Goal: Task Accomplishment & Management: Use online tool/utility

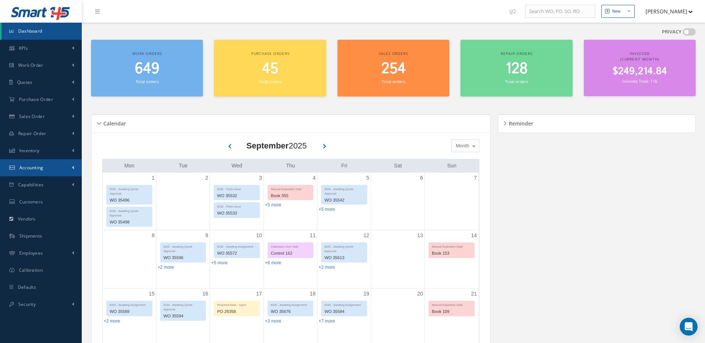
click at [25, 168] on span "Accounting" at bounding box center [31, 168] width 24 height 6
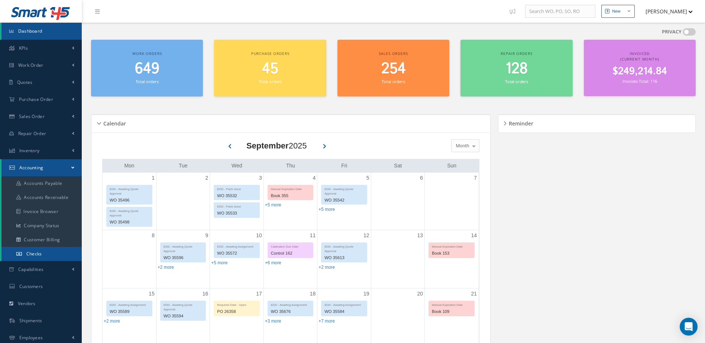
click at [48, 254] on link "Checks" at bounding box center [41, 254] width 80 height 14
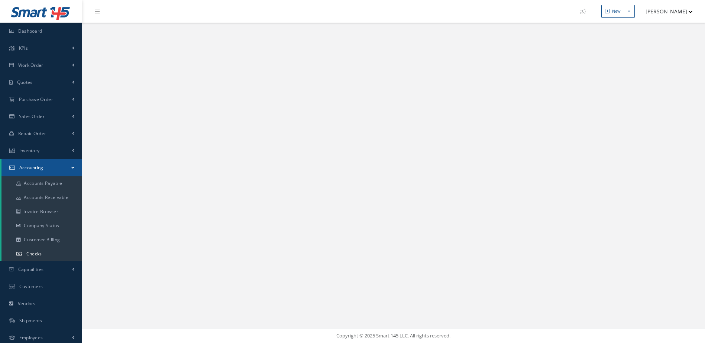
select select "25"
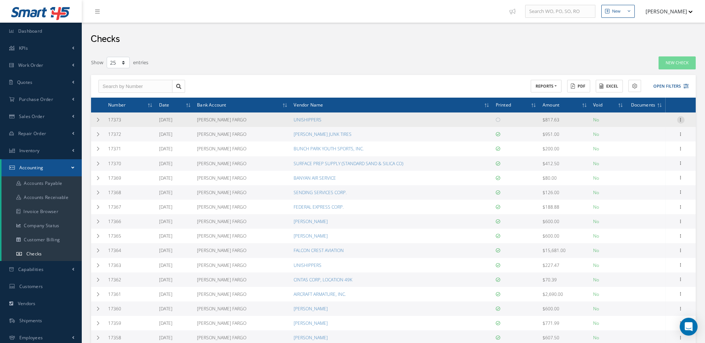
click at [680, 118] on icon at bounding box center [680, 119] width 7 height 6
click at [645, 144] on link "Print a Check" at bounding box center [646, 144] width 59 height 10
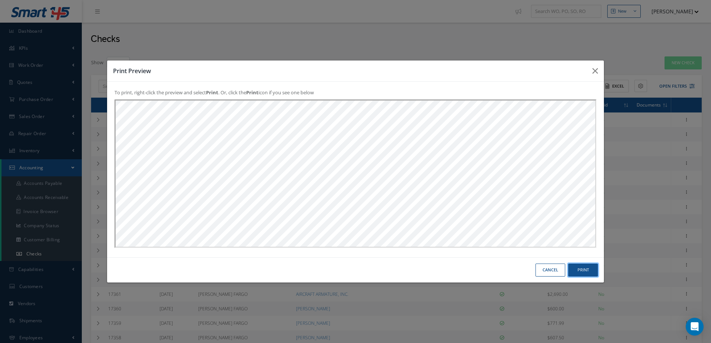
click at [581, 265] on button "Print" at bounding box center [583, 270] width 30 height 13
click at [548, 279] on div "Cancel Print" at bounding box center [355, 270] width 497 height 25
click at [546, 271] on button "Cancel" at bounding box center [550, 270] width 30 height 13
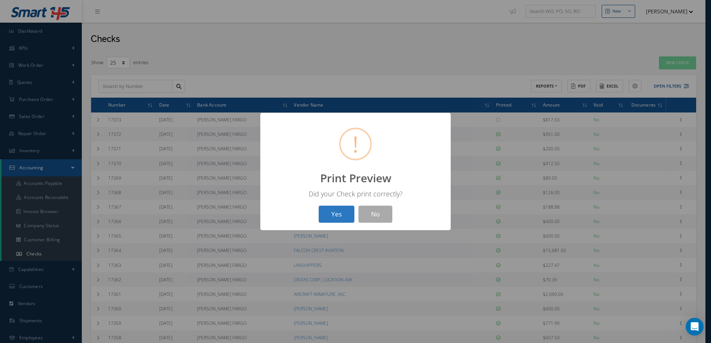
click at [328, 210] on button "Yes" at bounding box center [337, 214] width 36 height 17
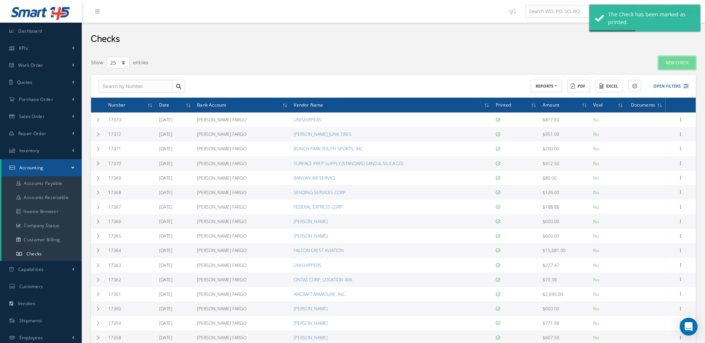
click at [673, 66] on link "New Check" at bounding box center [677, 63] width 37 height 13
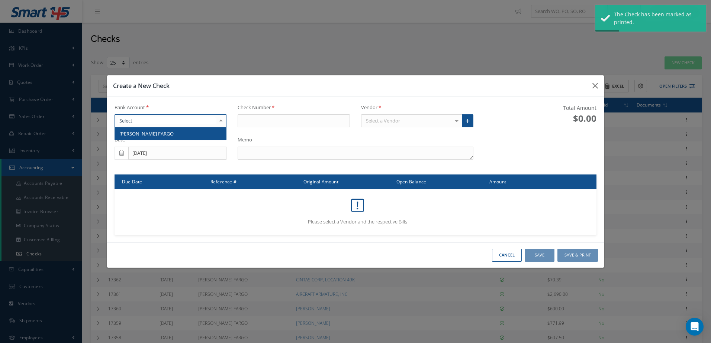
click at [210, 120] on div at bounding box center [170, 120] width 112 height 13
click at [207, 135] on span "[PERSON_NAME] FARGO" at bounding box center [171, 134] width 112 height 13
type input "17374"
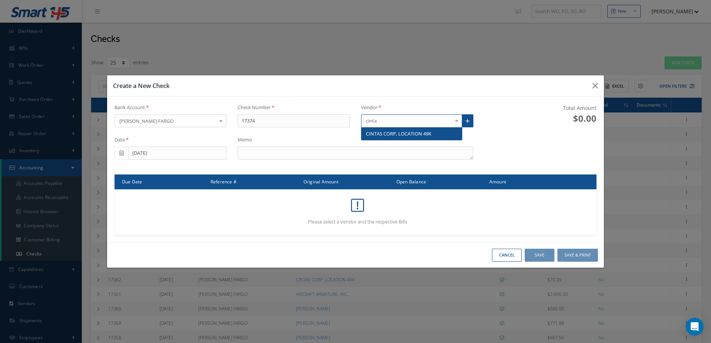
type input "cintas"
click at [380, 135] on span "CINTAS CORP, LOCATION 49K" at bounding box center [398, 133] width 65 height 7
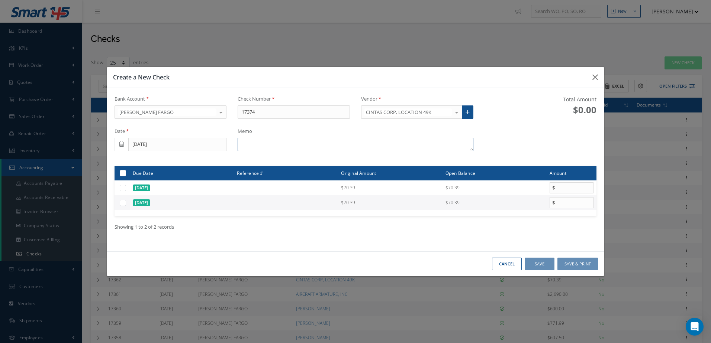
click at [300, 146] on textarea at bounding box center [355, 144] width 235 height 13
type textarea "i"
type textarea "INV. 4243158951, 4243898854"
click at [126, 202] on label at bounding box center [126, 203] width 0 height 6
click at [123, 202] on input "checkbox" at bounding box center [123, 203] width 5 height 5
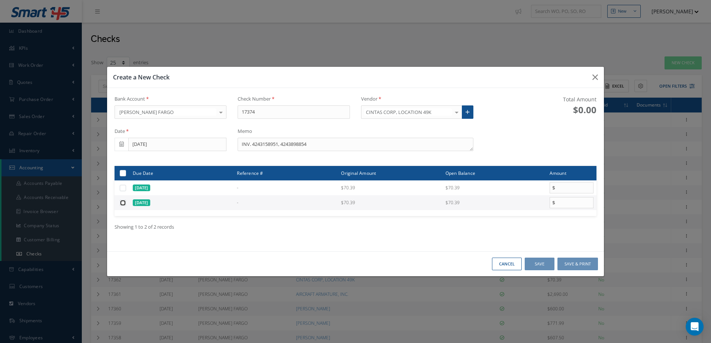
checkbox input "true"
type input "70.39"
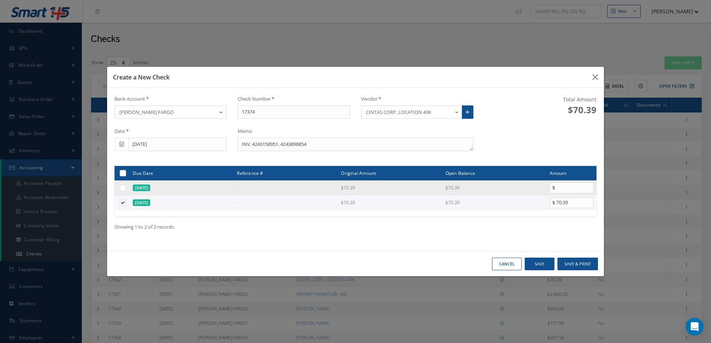
click at [126, 188] on label at bounding box center [126, 188] width 0 height 6
click at [123, 188] on input "checkbox" at bounding box center [123, 188] width 5 height 5
checkbox input "true"
type input "70.39"
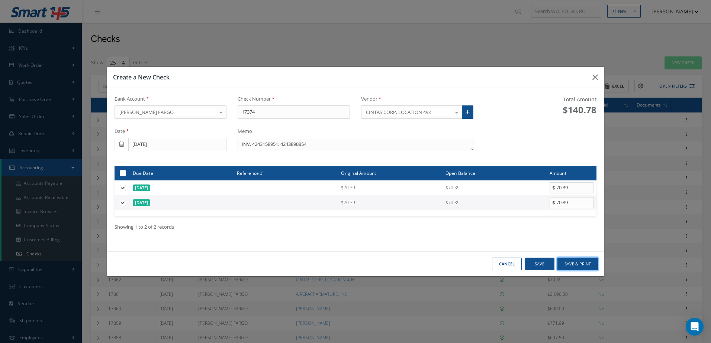
click at [572, 263] on button "Save & Print" at bounding box center [577, 264] width 41 height 13
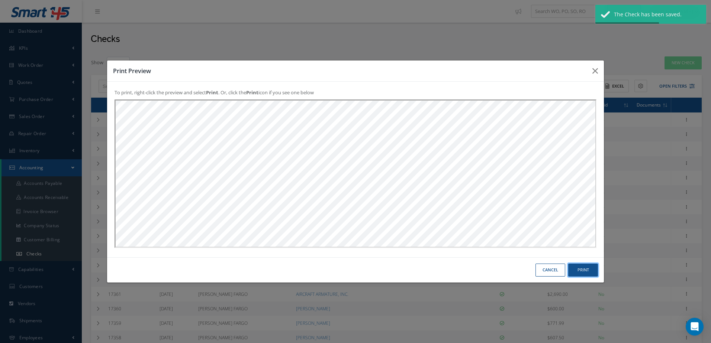
click at [581, 271] on button "Print" at bounding box center [583, 270] width 30 height 13
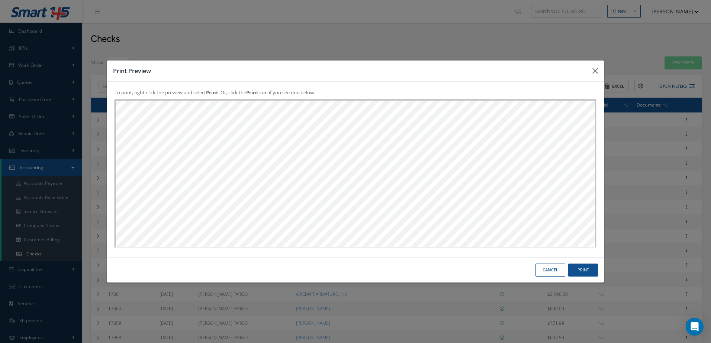
click at [551, 271] on button "Cancel" at bounding box center [550, 270] width 30 height 13
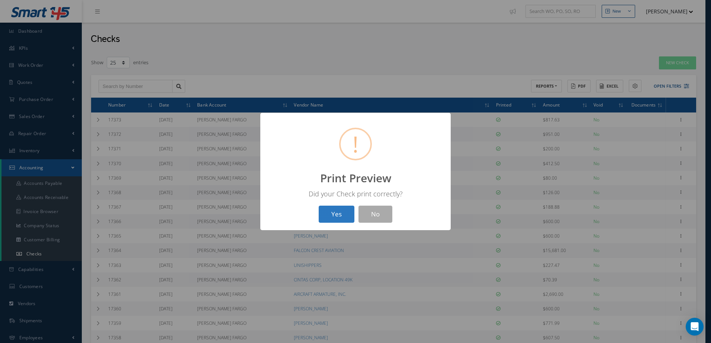
click at [322, 216] on button "Yes" at bounding box center [337, 214] width 36 height 17
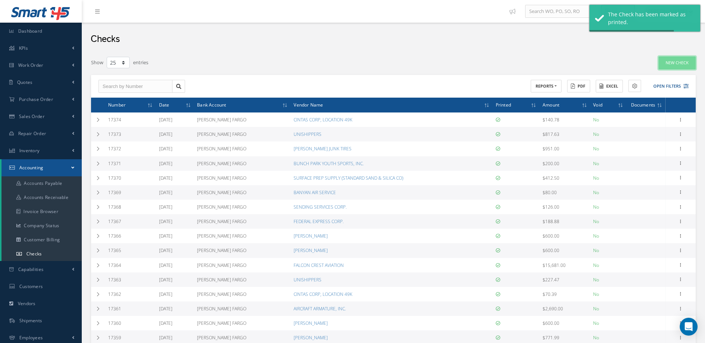
click at [680, 64] on link "New Check" at bounding box center [677, 63] width 37 height 13
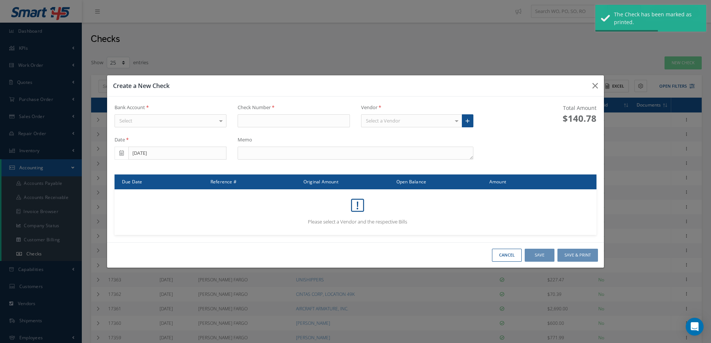
click at [150, 121] on div "Select" at bounding box center [170, 120] width 112 height 13
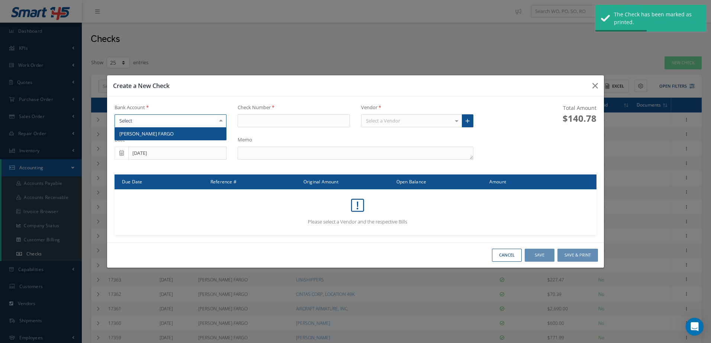
click at [150, 132] on span "[PERSON_NAME] FARGO" at bounding box center [146, 133] width 54 height 7
type input "17375"
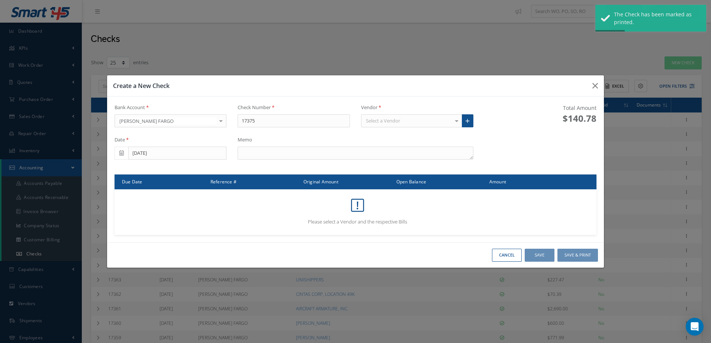
click at [401, 119] on div "Select a Vendor" at bounding box center [411, 120] width 101 height 13
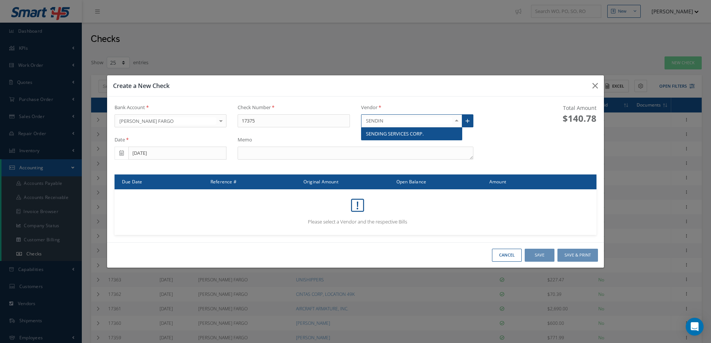
type input "SENDING"
click at [399, 132] on span "SENDING SERVICES CORP." at bounding box center [395, 133] width 58 height 7
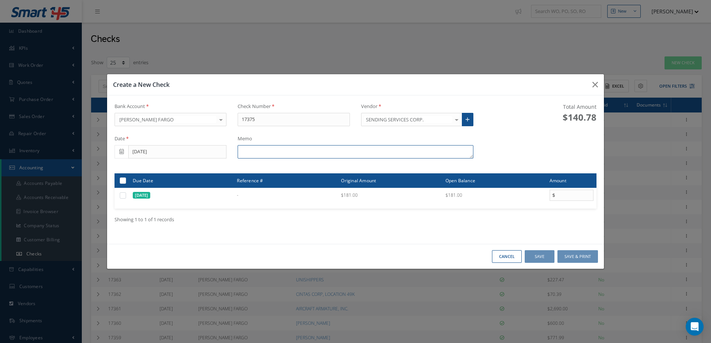
click at [338, 149] on textarea at bounding box center [355, 151] width 235 height 13
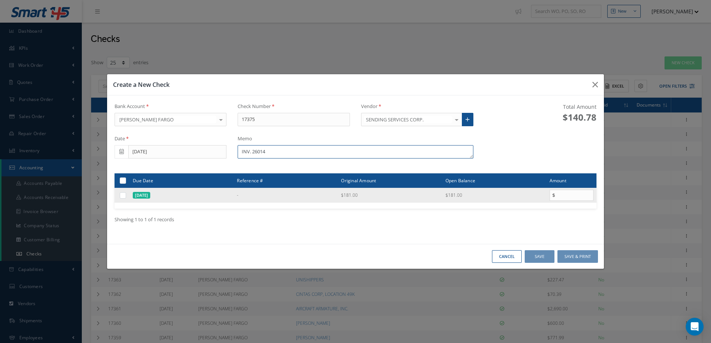
type textarea "INV. 26014"
click at [126, 196] on label at bounding box center [126, 195] width 0 height 6
click at [122, 196] on input "checkbox" at bounding box center [123, 196] width 5 height 5
checkbox input "true"
type input "181.00"
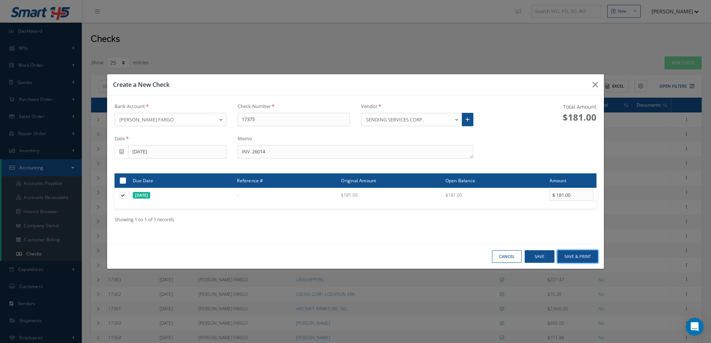
click at [582, 257] on button "Save & Print" at bounding box center [577, 257] width 41 height 13
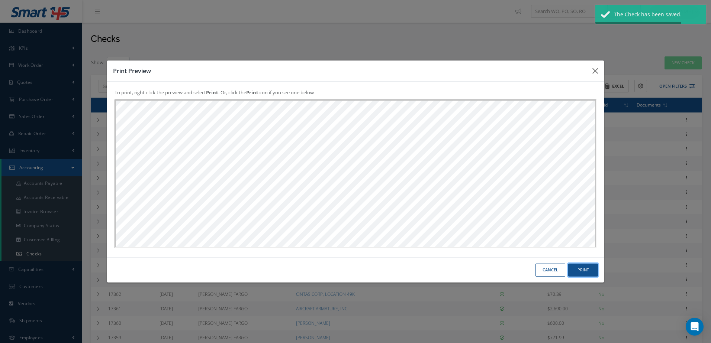
click at [584, 271] on button "Print" at bounding box center [583, 270] width 30 height 13
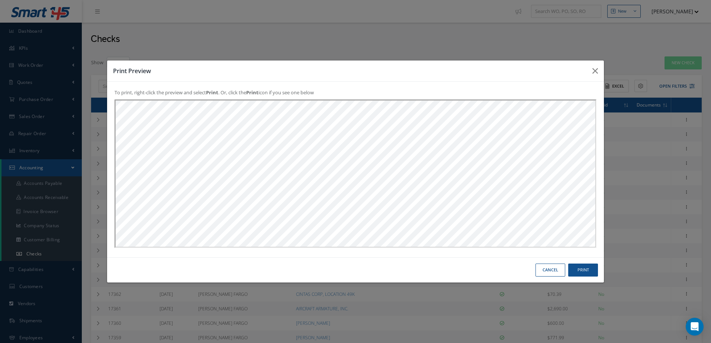
click at [548, 272] on button "Cancel" at bounding box center [550, 270] width 30 height 13
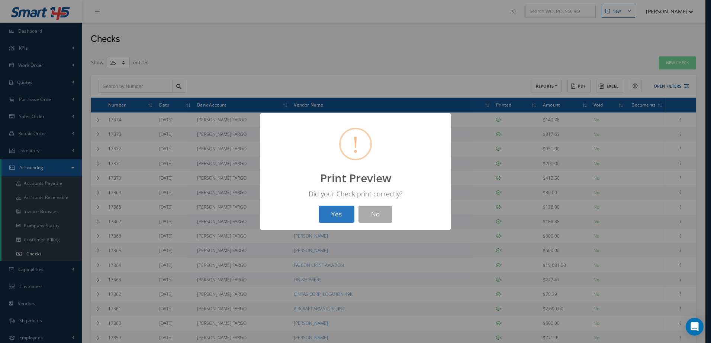
click at [334, 217] on button "Yes" at bounding box center [337, 214] width 36 height 17
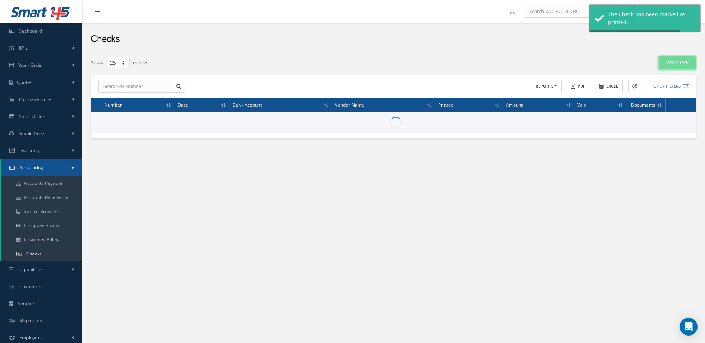
click at [671, 64] on link "New Check" at bounding box center [677, 63] width 37 height 13
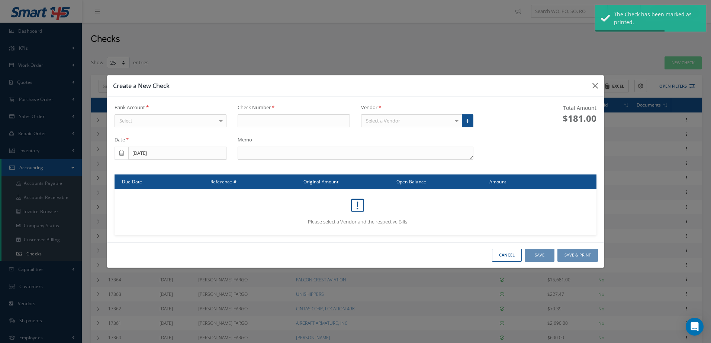
click at [181, 123] on div "Select" at bounding box center [170, 120] width 112 height 13
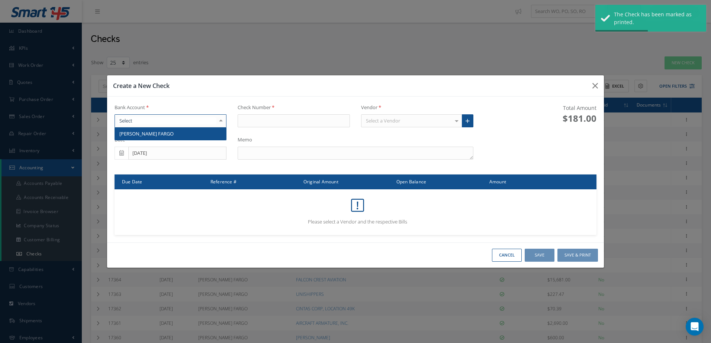
click at [181, 131] on span "[PERSON_NAME] FARGO" at bounding box center [171, 134] width 112 height 13
type input "17376"
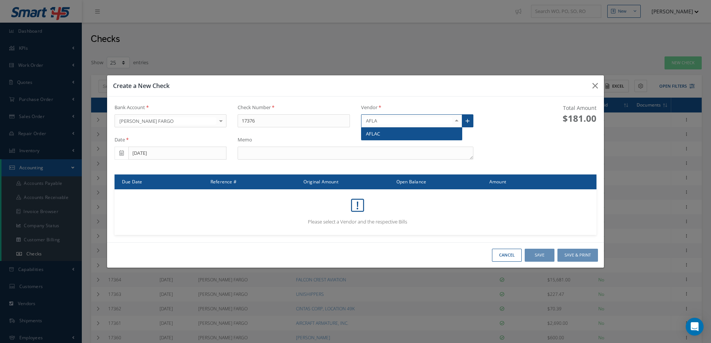
type input "AFLAC"
click at [394, 132] on span "AFLAC" at bounding box center [411, 134] width 100 height 13
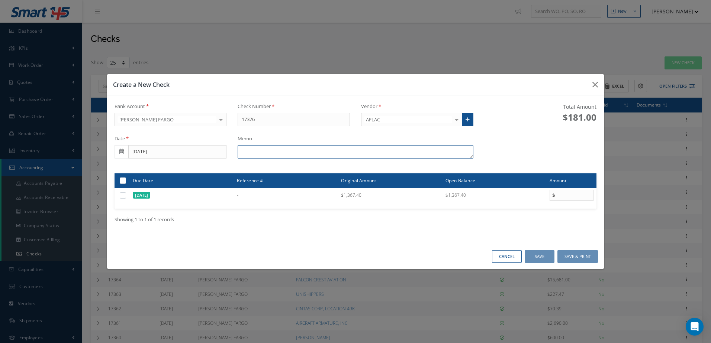
click at [331, 155] on textarea at bounding box center [355, 151] width 235 height 13
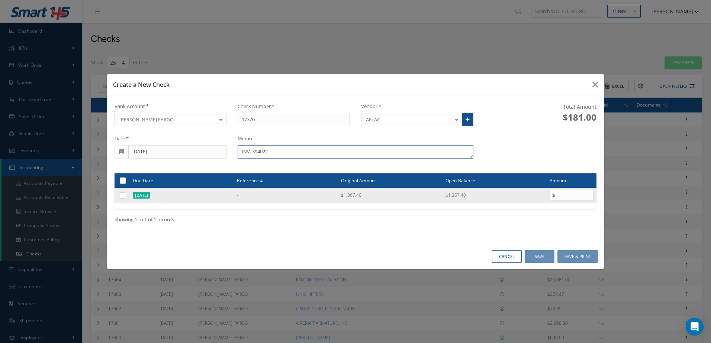
type textarea "INV. 394022"
click at [126, 195] on label at bounding box center [126, 195] width 0 height 6
click at [126, 195] on input "checkbox" at bounding box center [123, 196] width 5 height 5
checkbox input "true"
type input "1367.40"
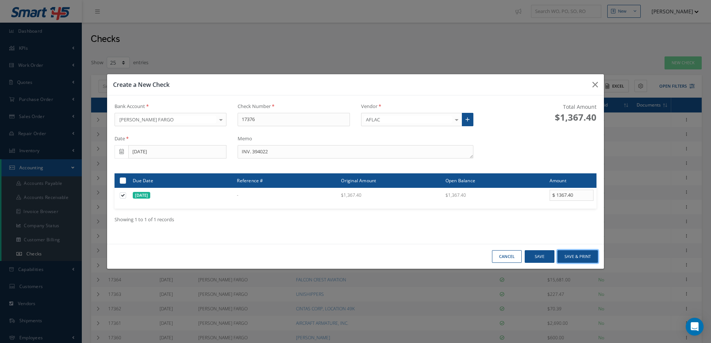
click at [580, 254] on button "Save & Print" at bounding box center [577, 257] width 41 height 13
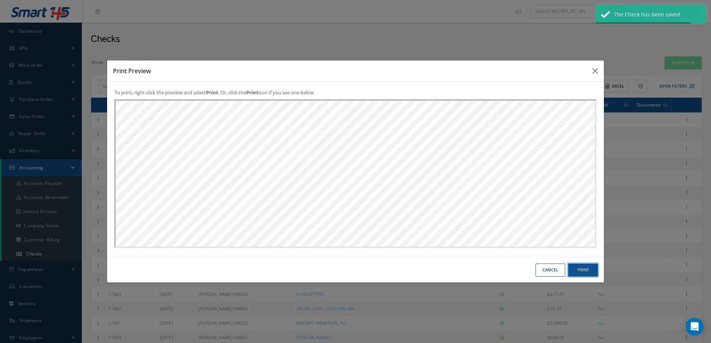
click at [583, 271] on button "Print" at bounding box center [583, 270] width 30 height 13
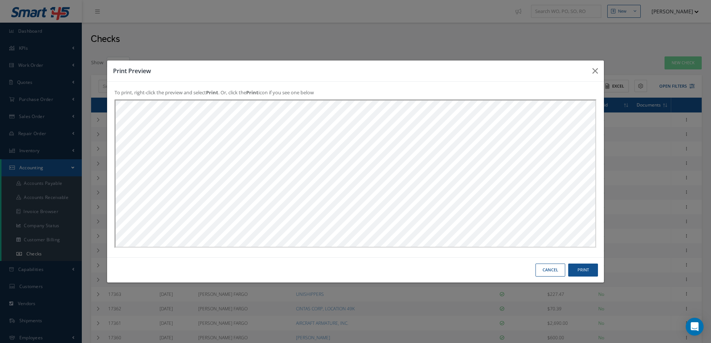
click at [552, 268] on button "Cancel" at bounding box center [550, 270] width 30 height 13
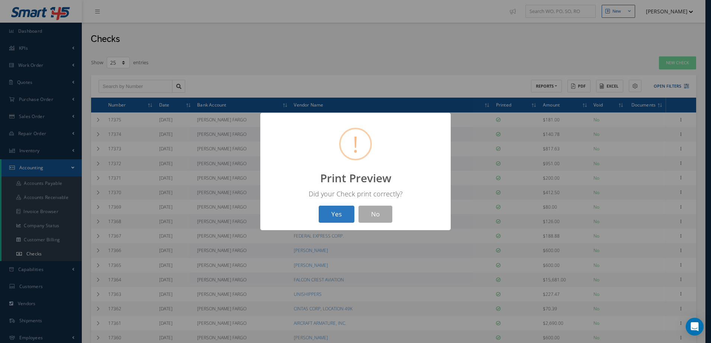
click at [341, 215] on button "Yes" at bounding box center [337, 214] width 36 height 17
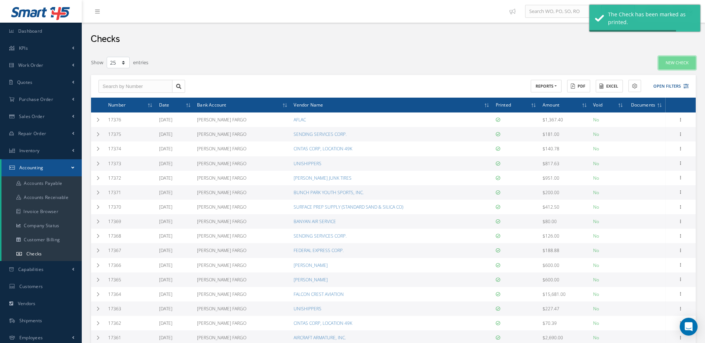
click at [674, 62] on link "New Check" at bounding box center [677, 63] width 37 height 13
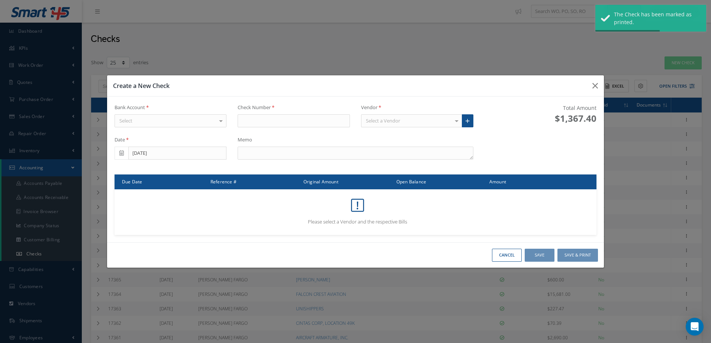
click at [142, 121] on div "Select" at bounding box center [170, 120] width 112 height 13
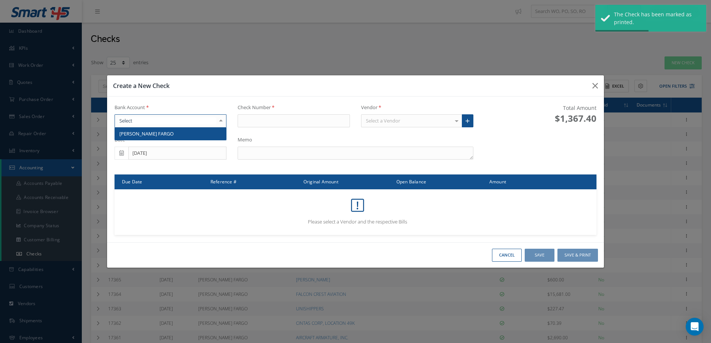
click at [145, 132] on span "[PERSON_NAME] FARGO" at bounding box center [146, 133] width 54 height 7
type input "17377"
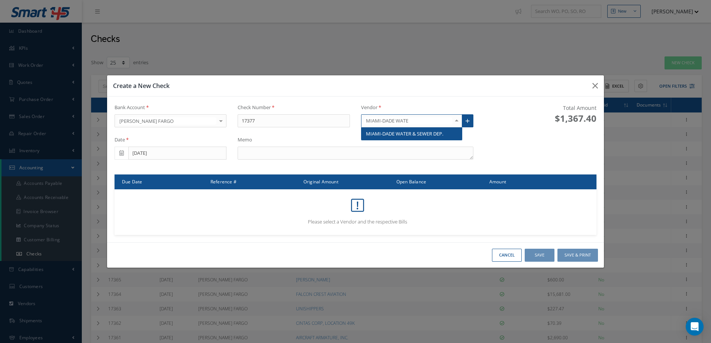
type input "MIAMI-DADE WATER"
click at [419, 132] on span "MIAMI-DADE WATER & SEWER DEP." at bounding box center [404, 133] width 77 height 7
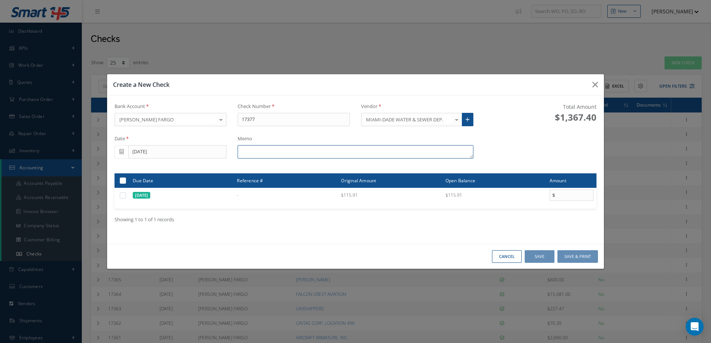
click at [294, 152] on textarea at bounding box center [355, 151] width 235 height 13
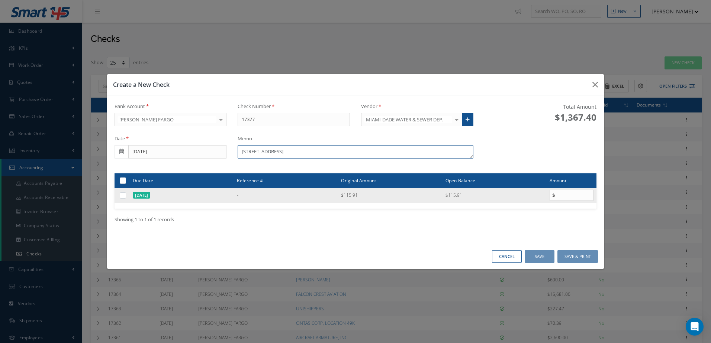
type textarea "3881 NW 125TH ST"
click at [126, 194] on label at bounding box center [126, 195] width 0 height 6
click at [123, 194] on input "checkbox" at bounding box center [123, 196] width 5 height 5
checkbox input "true"
type input "115.91"
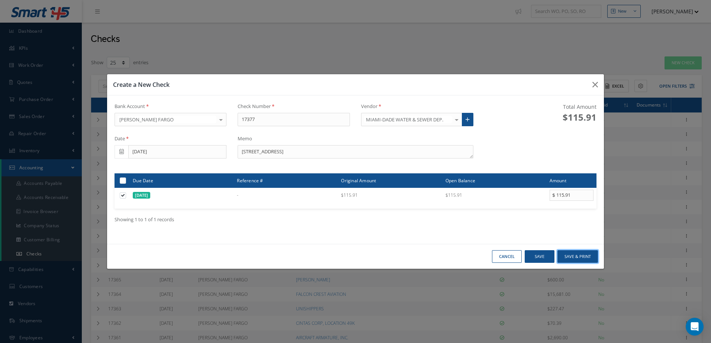
click at [577, 254] on button "Save & Print" at bounding box center [577, 257] width 41 height 13
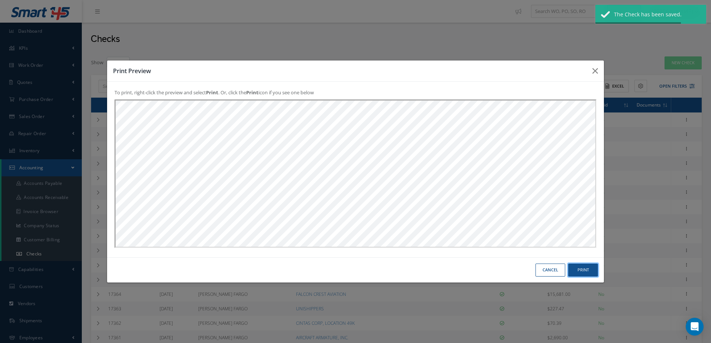
click at [588, 264] on button "Print" at bounding box center [583, 270] width 30 height 13
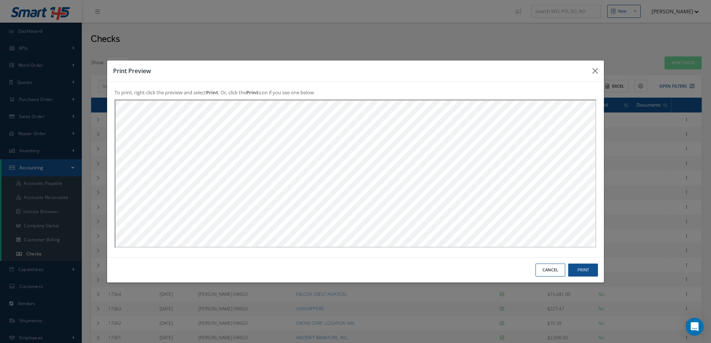
click at [556, 264] on div "Cancel Print" at bounding box center [355, 270] width 497 height 25
click at [554, 266] on button "Cancel" at bounding box center [550, 270] width 30 height 13
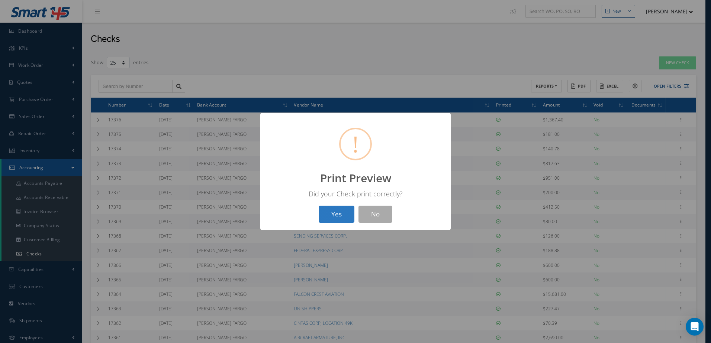
click at [342, 214] on button "Yes" at bounding box center [337, 214] width 36 height 17
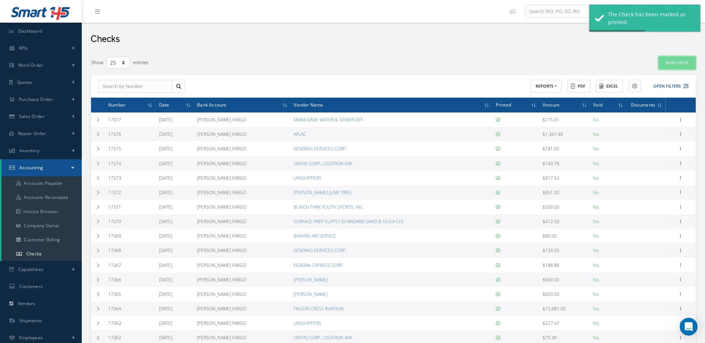
click at [683, 66] on link "New Check" at bounding box center [677, 63] width 37 height 13
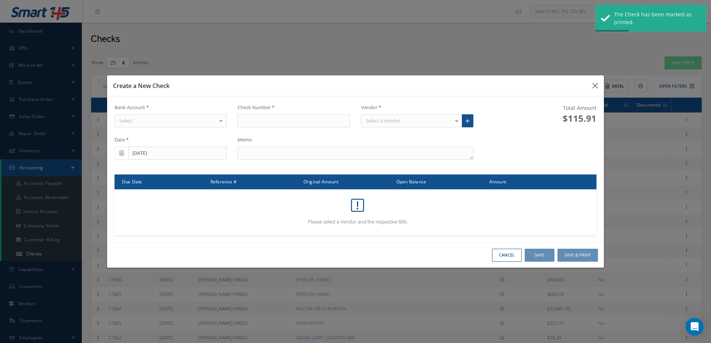
click at [198, 120] on div "Select" at bounding box center [170, 120] width 112 height 13
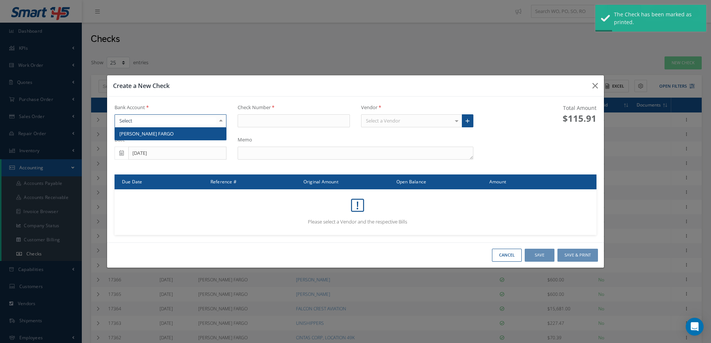
click at [194, 133] on span "[PERSON_NAME] FARGO" at bounding box center [171, 134] width 112 height 13
type input "17378"
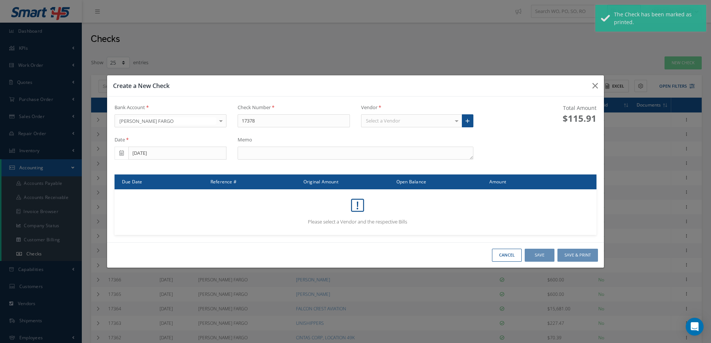
click at [401, 121] on div "Select a Vendor" at bounding box center [411, 120] width 101 height 13
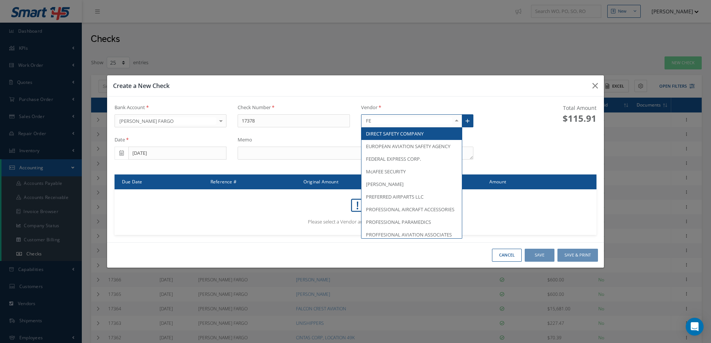
type input "FED"
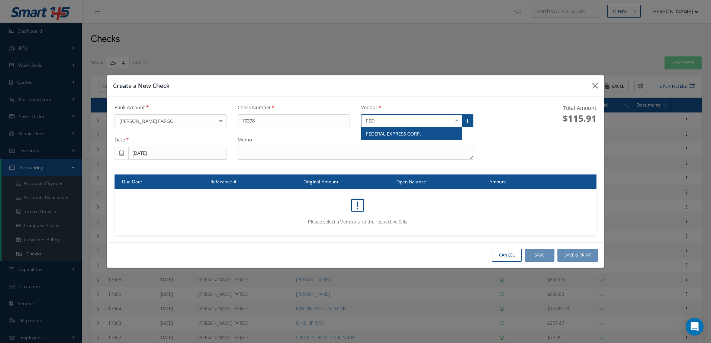
click at [400, 132] on span "FEDERAL EXPRESS CORP." at bounding box center [393, 133] width 55 height 7
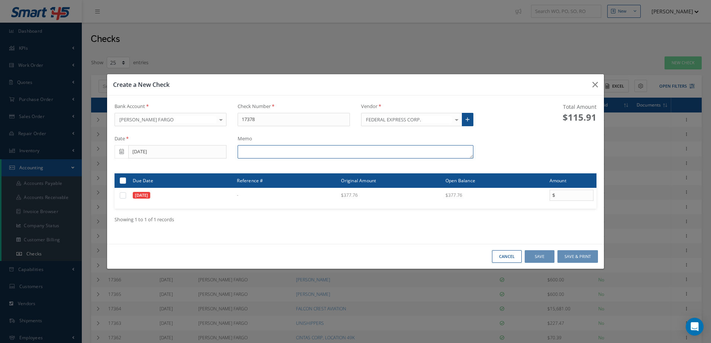
click at [323, 152] on textarea at bounding box center [355, 151] width 235 height 13
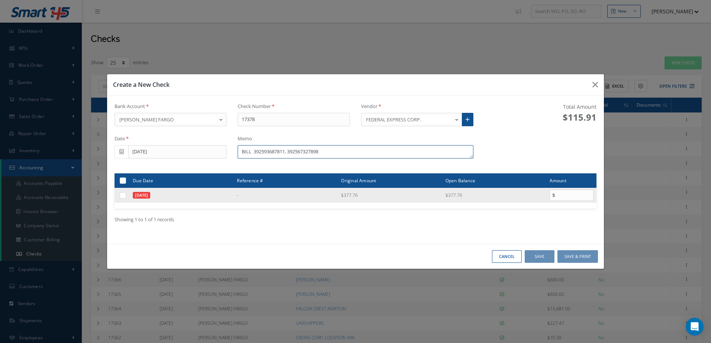
type textarea "BILL 392593687811, 392567327898"
click at [126, 195] on label at bounding box center [126, 195] width 0 height 6
click at [124, 195] on input "checkbox" at bounding box center [123, 196] width 5 height 5
checkbox input "true"
type input "377.76"
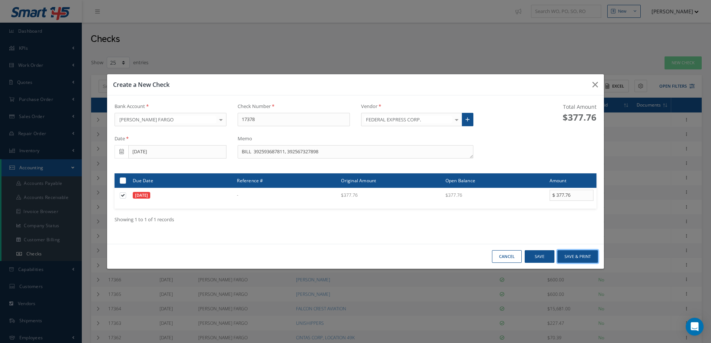
click at [571, 256] on button "Save & Print" at bounding box center [577, 257] width 41 height 13
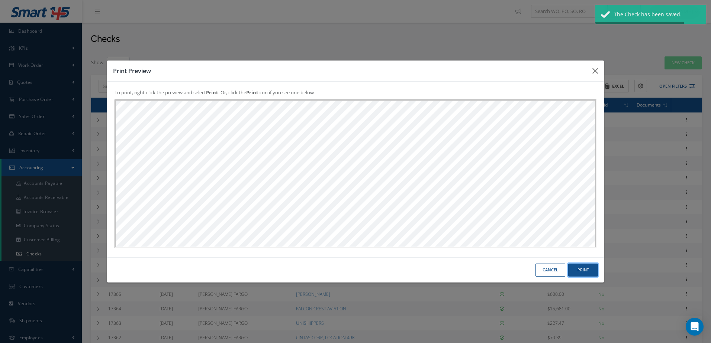
click at [586, 270] on button "Print" at bounding box center [583, 270] width 30 height 13
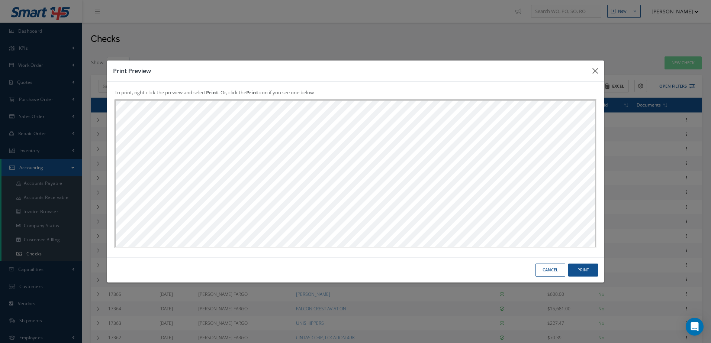
click at [547, 265] on button "Cancel" at bounding box center [550, 270] width 30 height 13
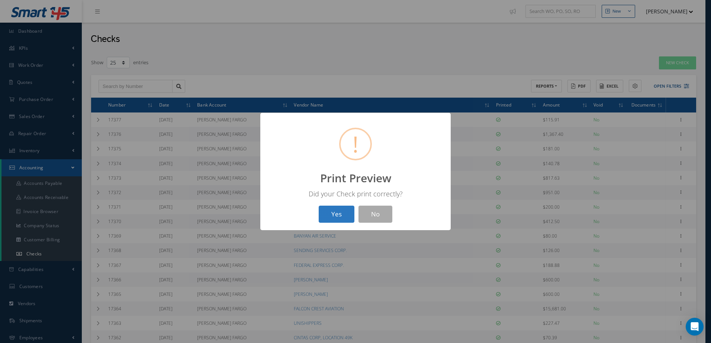
click at [329, 213] on button "Yes" at bounding box center [337, 214] width 36 height 17
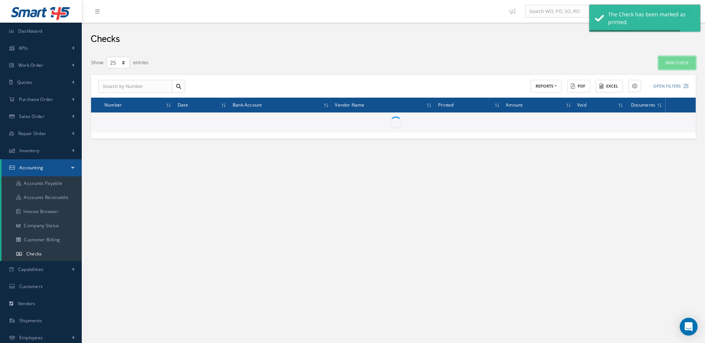
click at [677, 66] on link "New Check" at bounding box center [677, 63] width 37 height 13
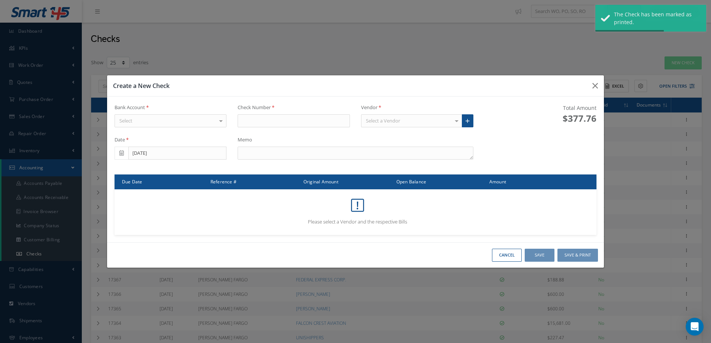
click at [200, 120] on div "Select" at bounding box center [170, 120] width 112 height 13
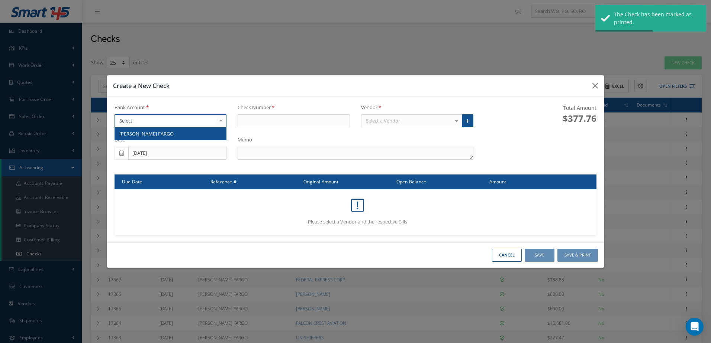
click at [200, 135] on span "[PERSON_NAME] FARGO" at bounding box center [171, 134] width 112 height 13
type input "17379"
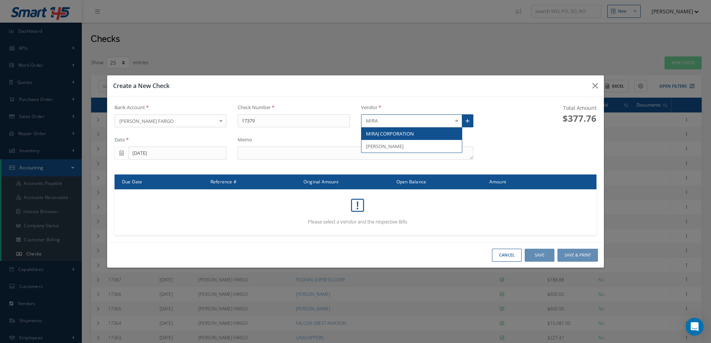
type input "MIRAJ"
click at [395, 134] on span "MIRAJ CORPORATION" at bounding box center [390, 133] width 48 height 7
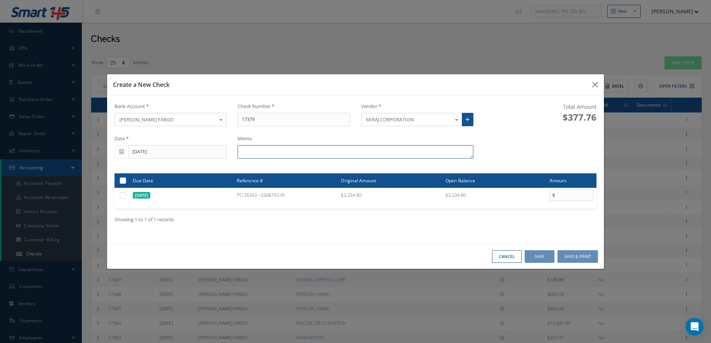
click at [279, 157] on textarea at bounding box center [355, 151] width 235 height 13
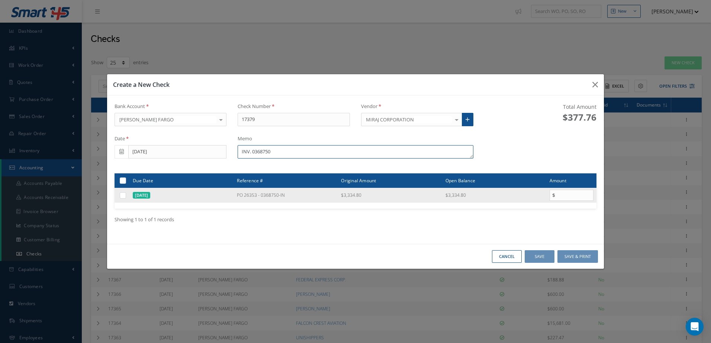
type textarea "INV. 0368750"
click at [126, 197] on label at bounding box center [126, 195] width 0 height 6
click at [123, 197] on input "checkbox" at bounding box center [123, 196] width 5 height 5
checkbox input "true"
type input "3334.80"
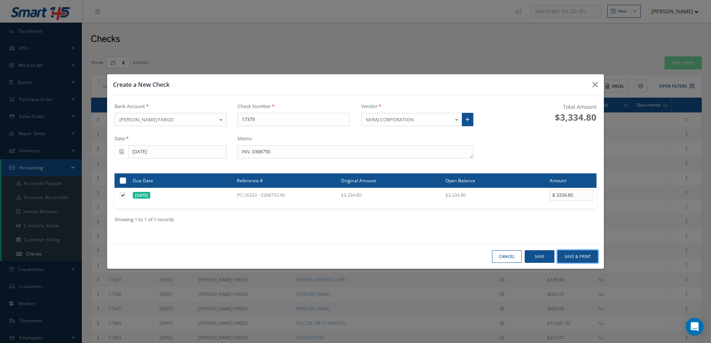
click at [582, 253] on button "Save & Print" at bounding box center [577, 257] width 41 height 13
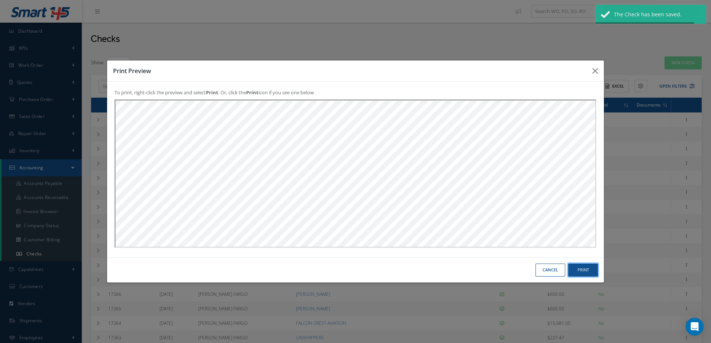
click at [580, 270] on button "Print" at bounding box center [583, 270] width 30 height 13
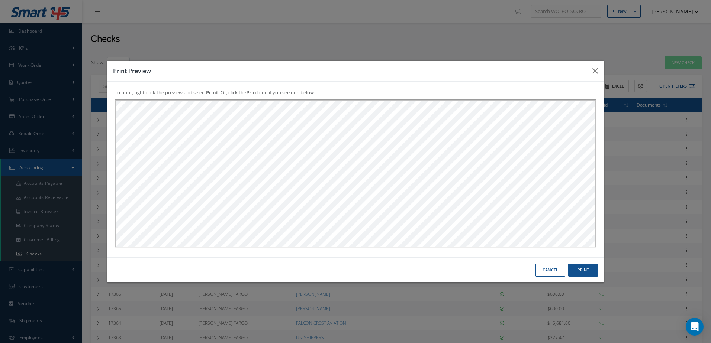
click at [548, 272] on button "Cancel" at bounding box center [550, 270] width 30 height 13
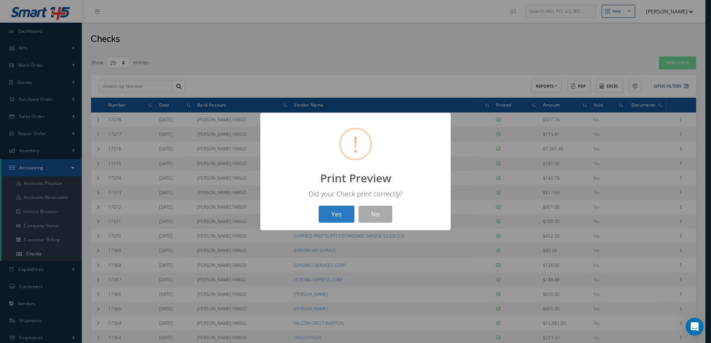
click at [339, 216] on button "Yes" at bounding box center [337, 214] width 36 height 17
